Goal: Task Accomplishment & Management: Use online tool/utility

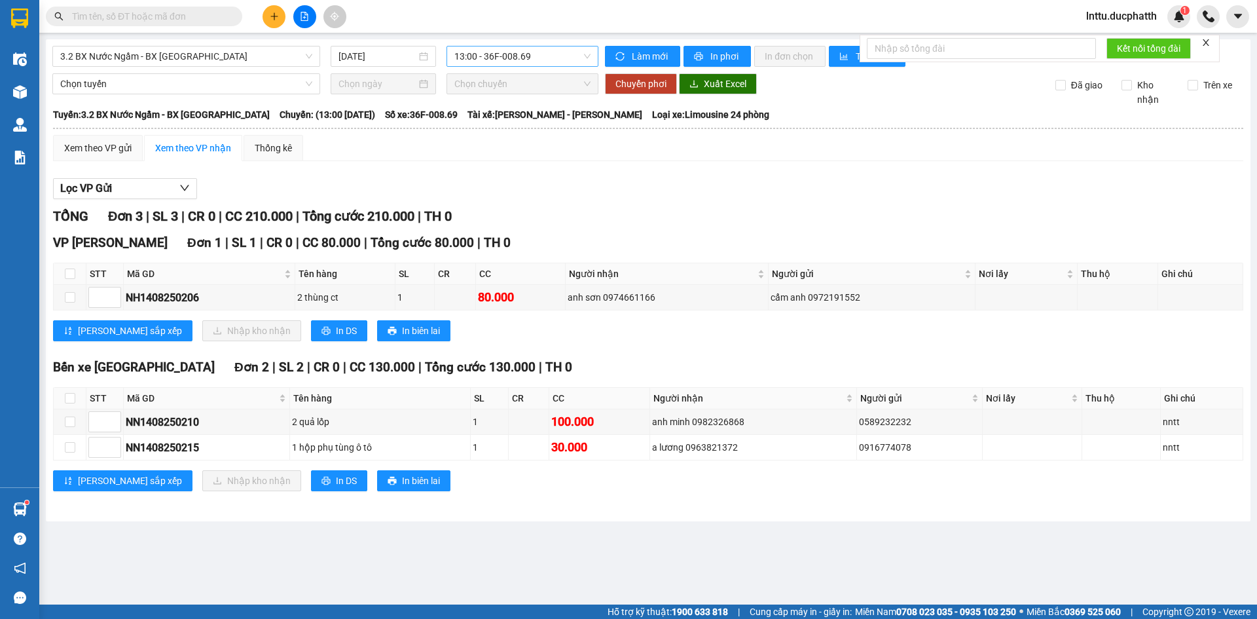
click at [506, 57] on span "13:00 - 36F-008.69" at bounding box center [522, 56] width 136 height 20
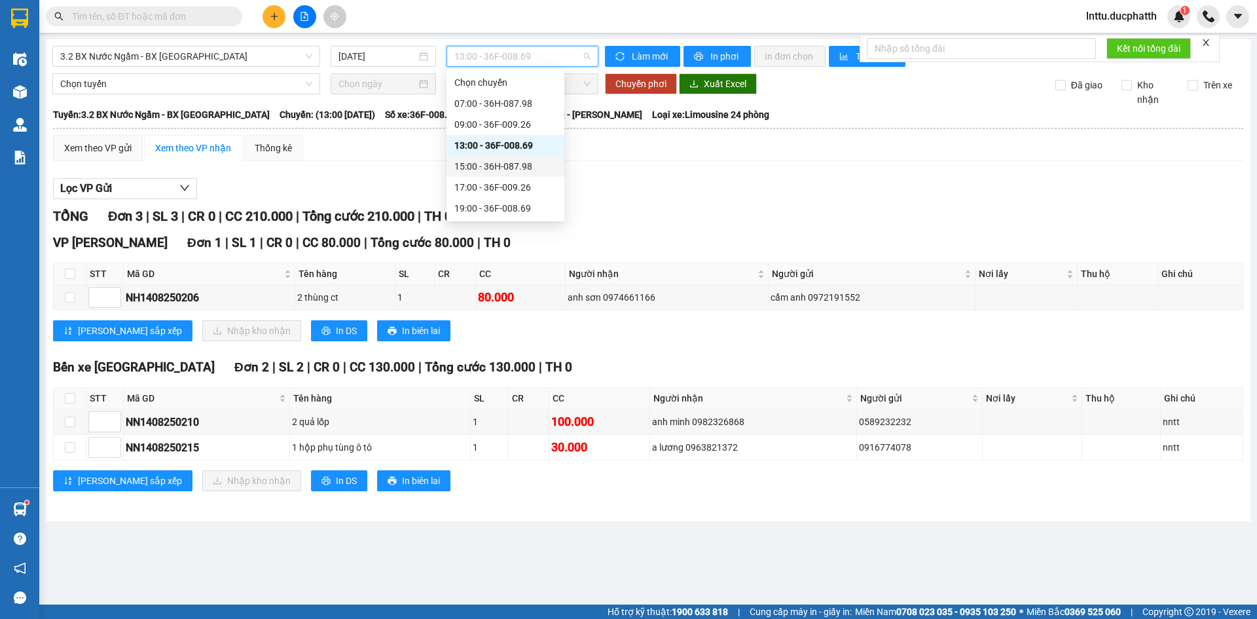
click at [507, 168] on div "15:00 - 36H-087.98" at bounding box center [505, 166] width 102 height 14
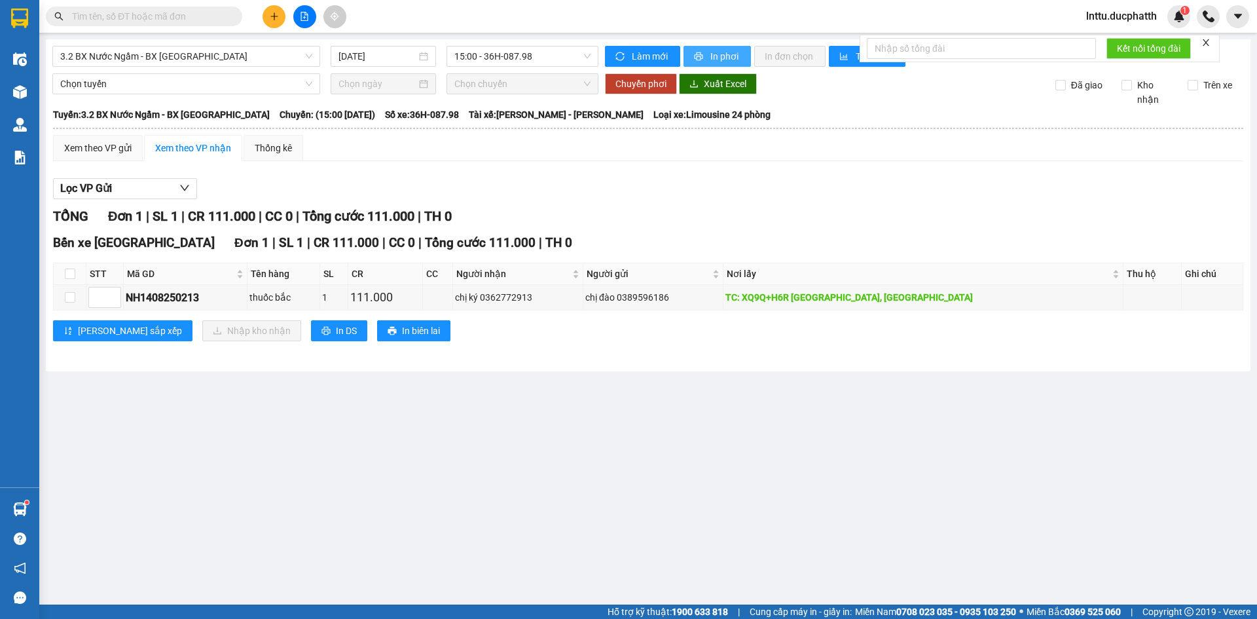
click at [722, 56] on span "In phơi" at bounding box center [725, 56] width 30 height 14
click at [524, 162] on div "Xem theo VP gửi Xem theo VP nhận Thống kê Lọc VP Gửi TỔNG Đơn 1 | SL 1 | CR 11…" at bounding box center [648, 246] width 1190 height 223
click at [193, 55] on span "3.2 BX Nước Ngầm - BX [GEOGRAPHIC_DATA]" at bounding box center [186, 56] width 252 height 20
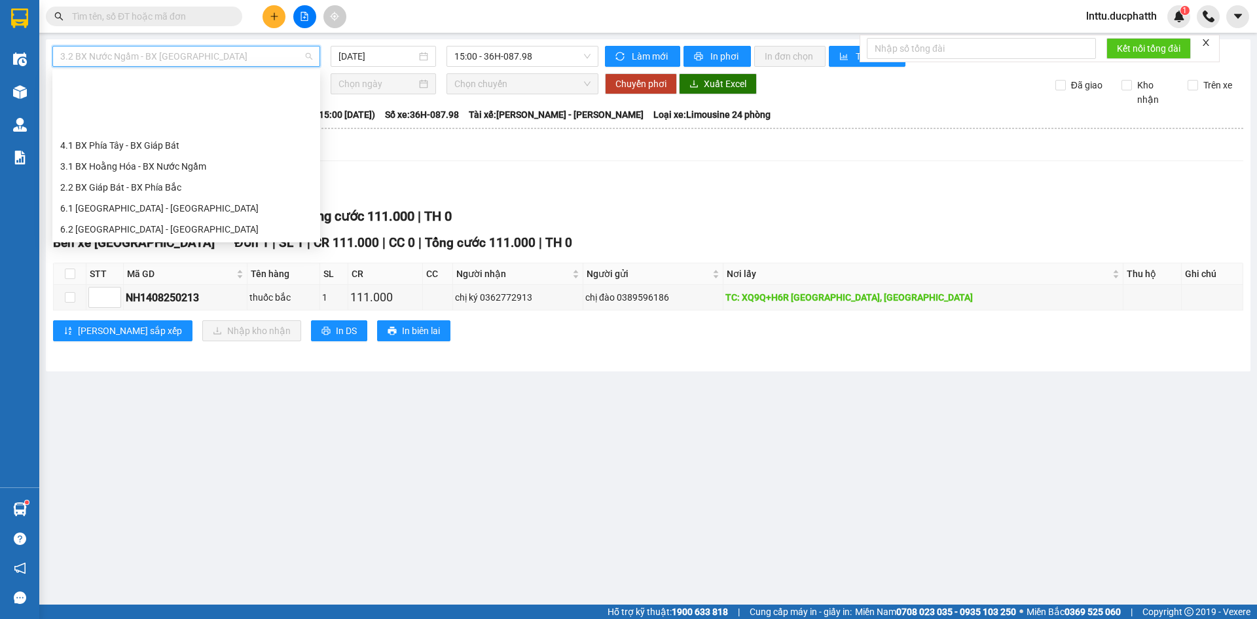
click at [182, 282] on div "1.2 BX Nước Ngầm - BX Phía Tây" at bounding box center [186, 292] width 268 height 21
type input "[DATE]"
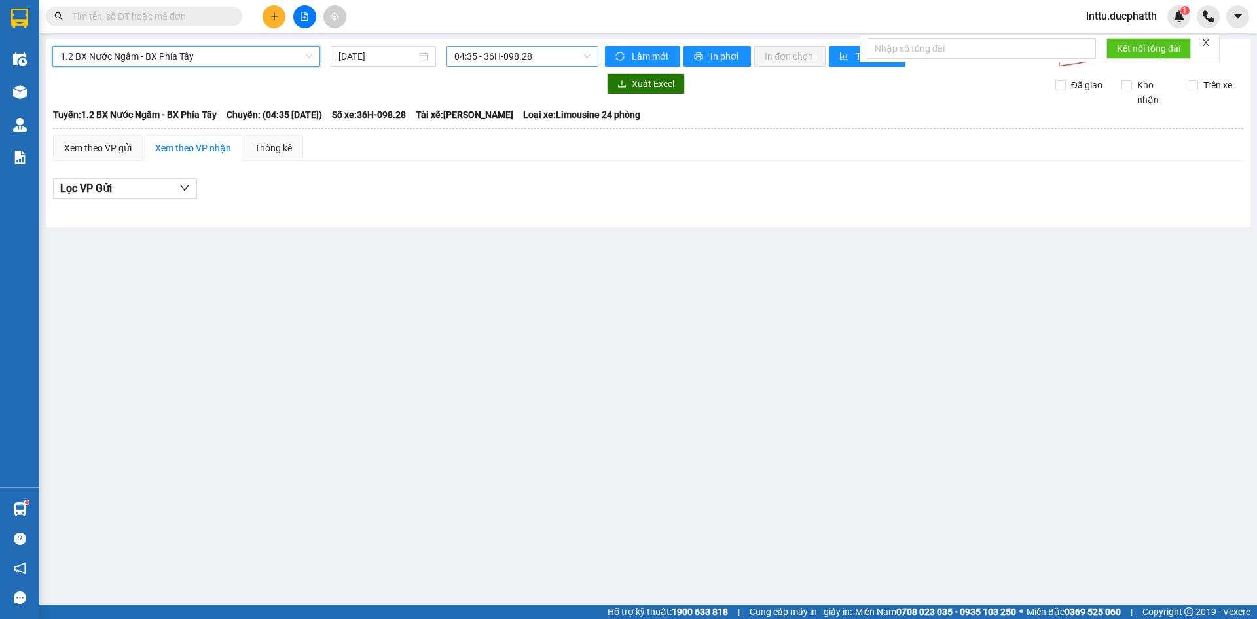
click at [504, 58] on span "04:35 - 36H-098.28" at bounding box center [522, 56] width 136 height 20
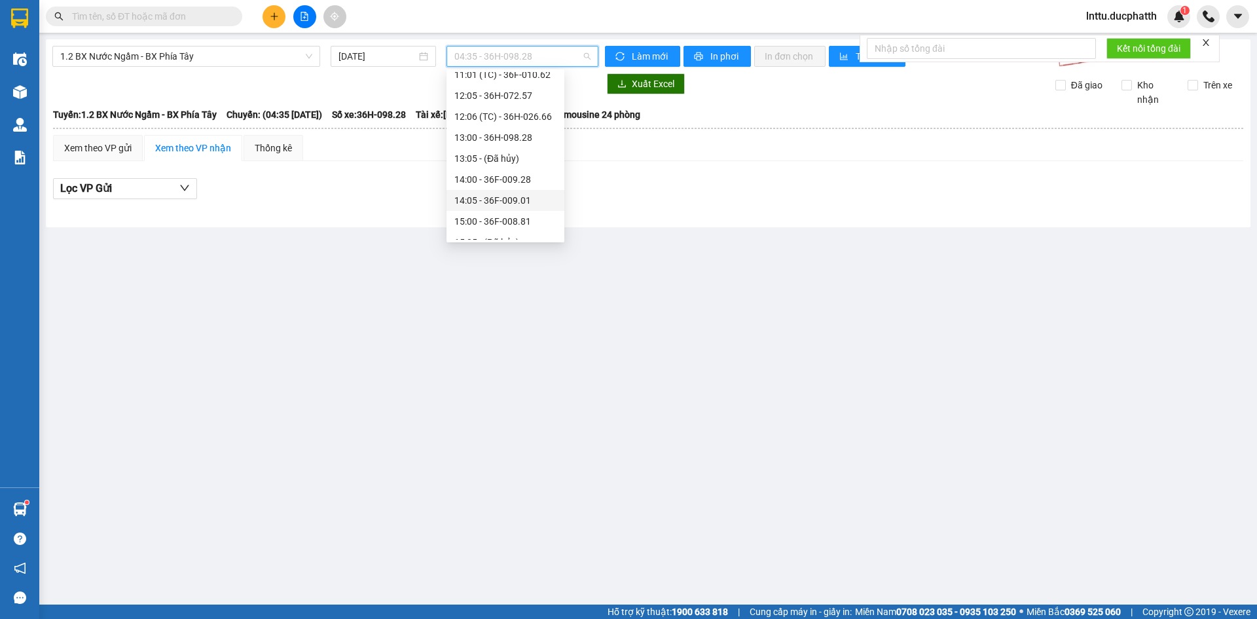
scroll to position [262, 0]
click at [516, 160] on div "15:00 - 36F-008.81" at bounding box center [505, 156] width 102 height 14
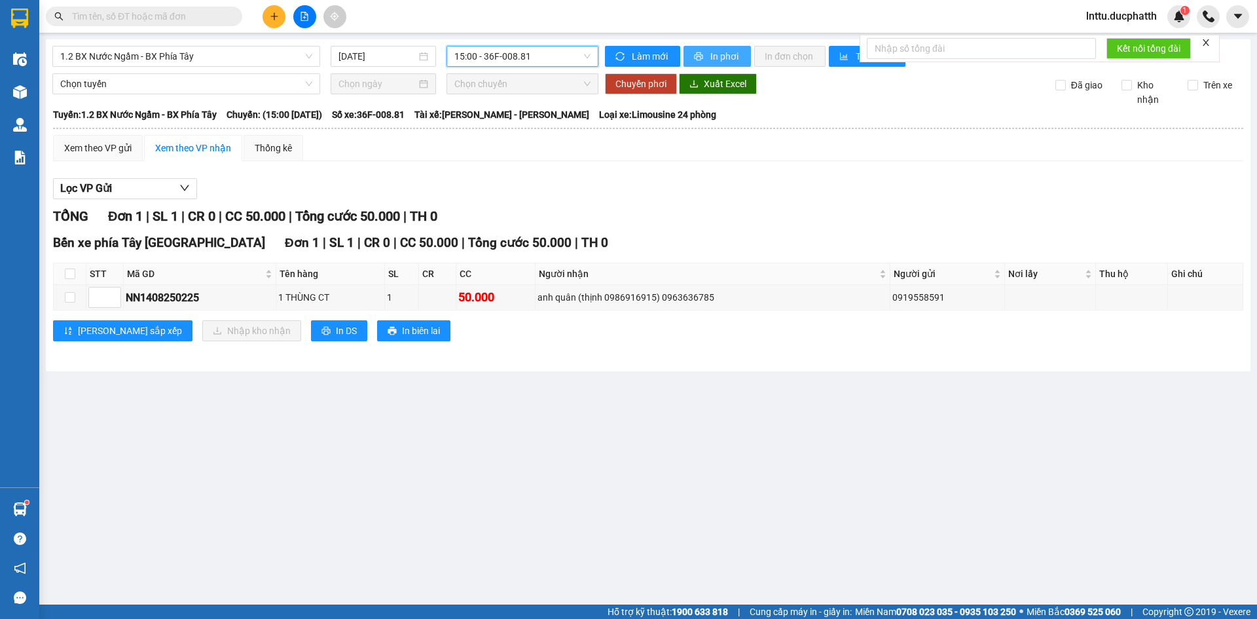
click at [731, 60] on span "In phơi" at bounding box center [725, 56] width 30 height 14
